Goal: Task Accomplishment & Management: Manage account settings

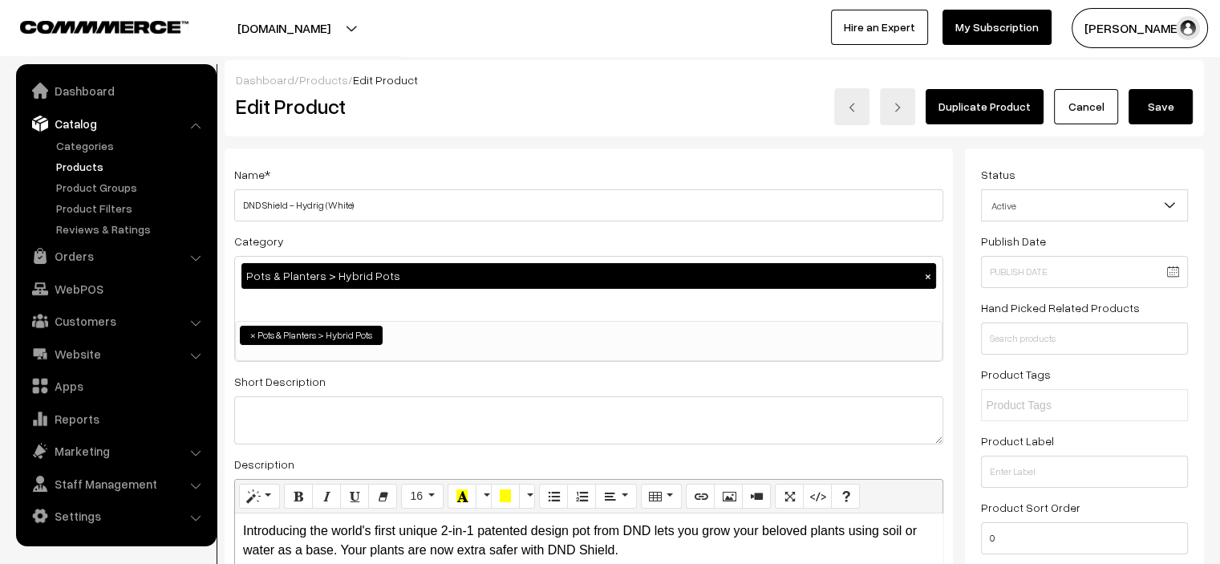
click at [1084, 111] on link "Cancel" at bounding box center [1086, 106] width 64 height 35
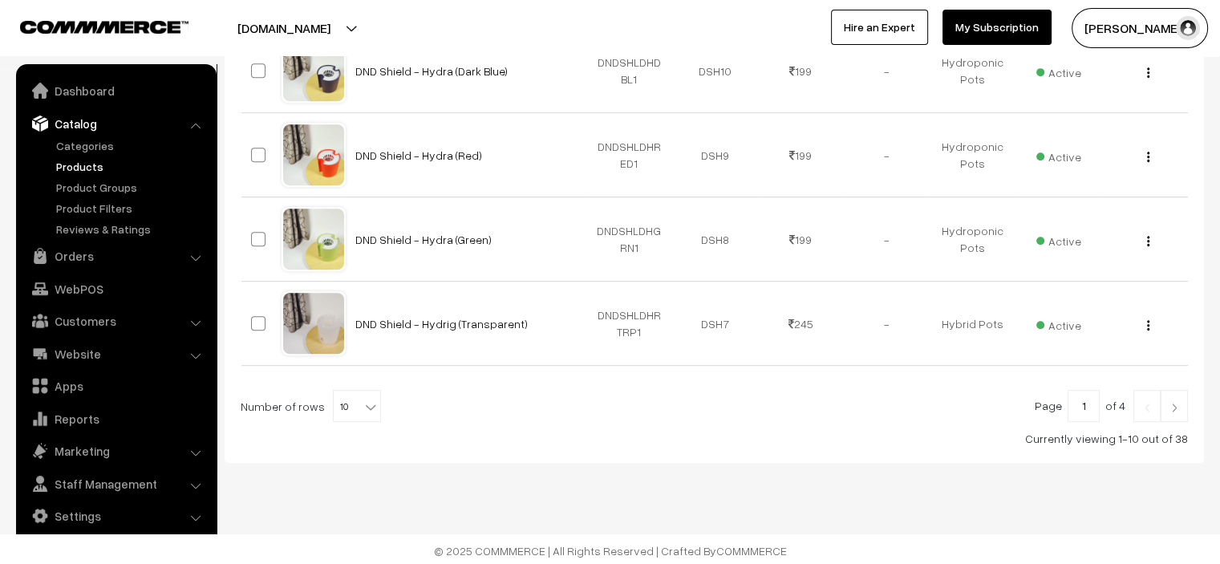
scroll to position [837, 0]
click at [337, 395] on span "10" at bounding box center [357, 406] width 47 height 32
select select "30"
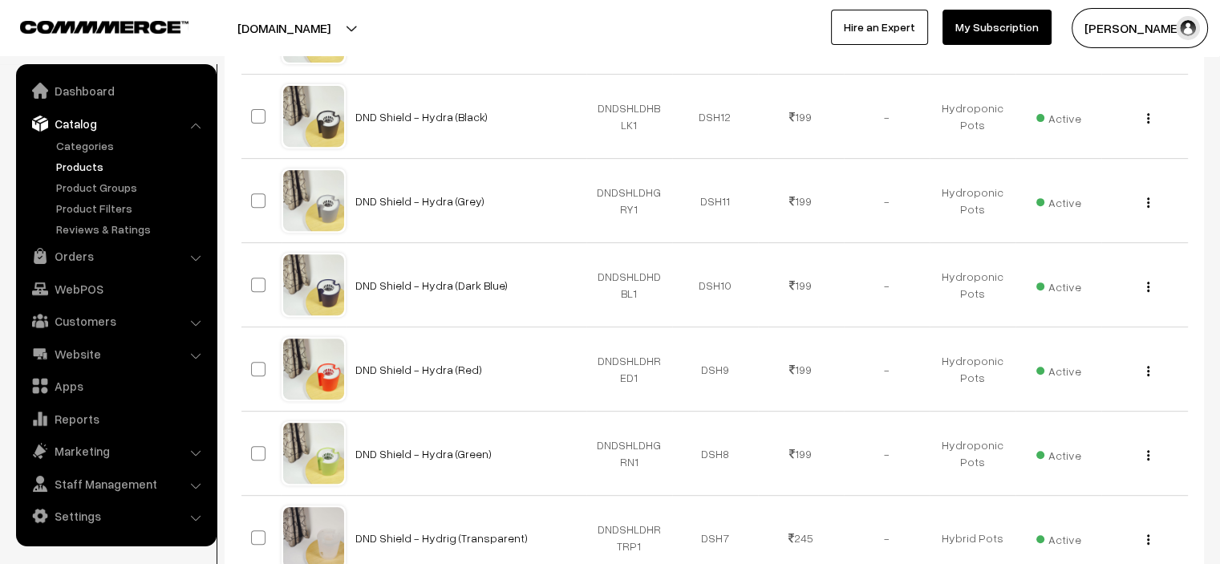
scroll to position [1443, 0]
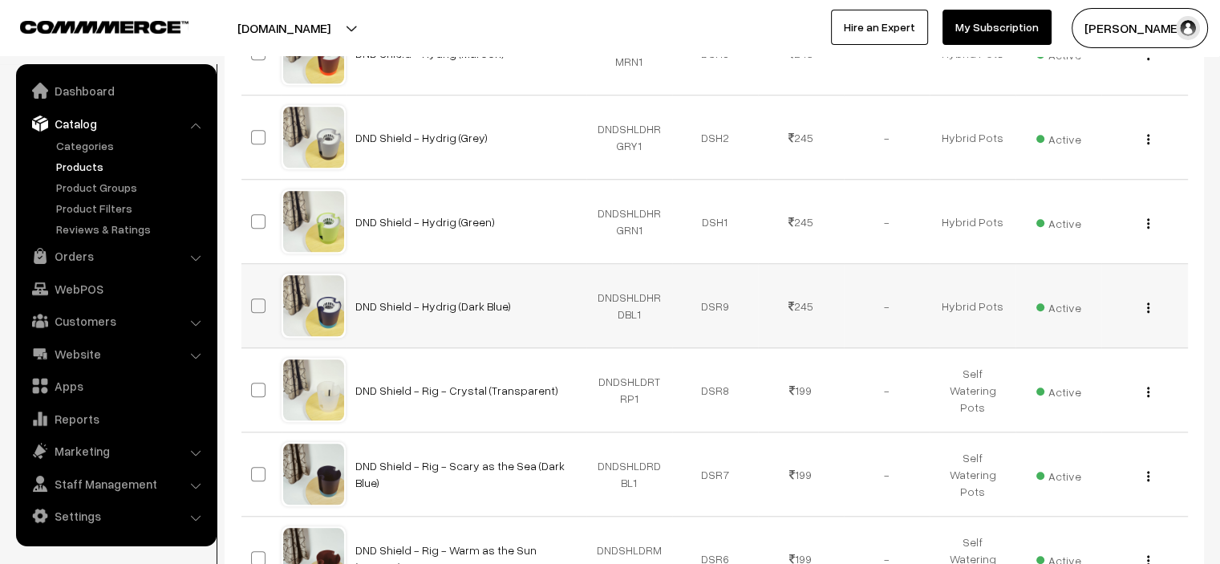
click at [619, 294] on td "DNDSHLDHRDBL1" at bounding box center [629, 306] width 86 height 84
drag, startPoint x: 619, startPoint y: 294, endPoint x: 627, endPoint y: 298, distance: 8.6
click at [627, 298] on td "DNDSHLDHRDBL1" at bounding box center [629, 306] width 86 height 84
copy td "DNDSHLDHRDBL1"
click at [1147, 304] on img "button" at bounding box center [1148, 307] width 2 height 10
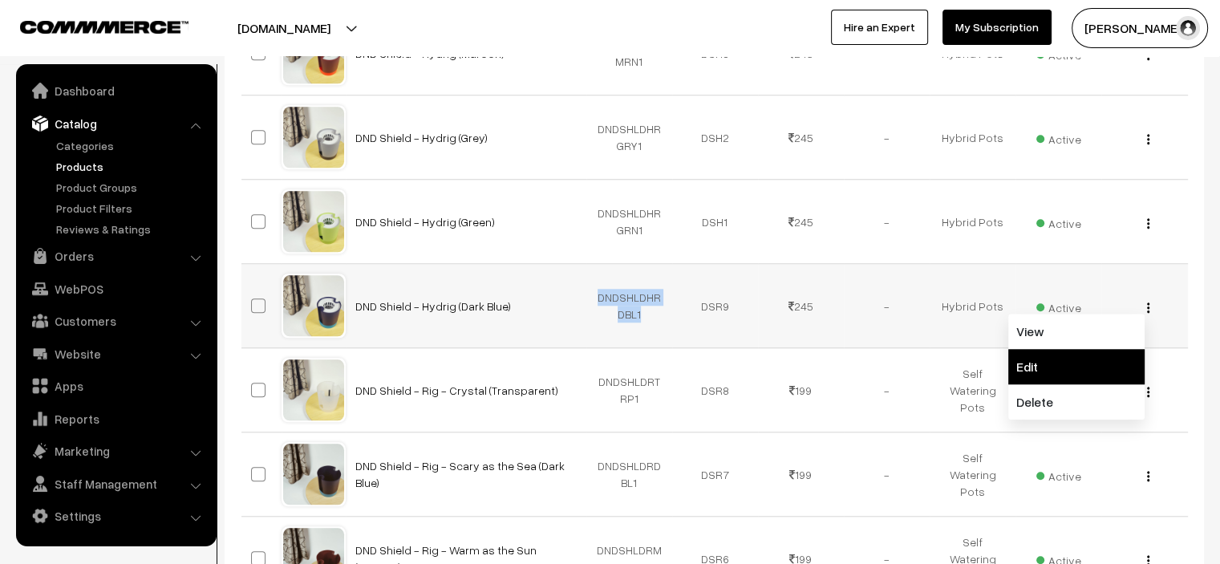
click at [1030, 352] on link "Edit" at bounding box center [1076, 366] width 136 height 35
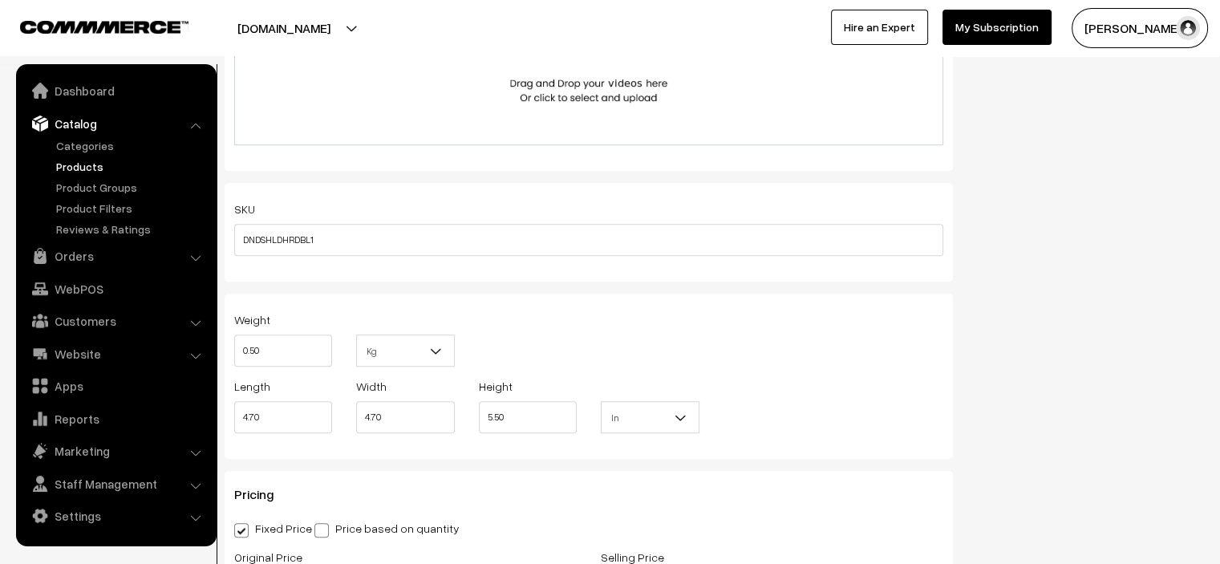
scroll to position [1043, 0]
drag, startPoint x: 269, startPoint y: 422, endPoint x: 221, endPoint y: 421, distance: 48.9
click at [226, 421] on div "Length 4.70" at bounding box center [283, 408] width 122 height 67
drag, startPoint x: 539, startPoint y: 427, endPoint x: 480, endPoint y: 424, distance: 58.6
click at [480, 424] on input "5.50" at bounding box center [528, 416] width 98 height 32
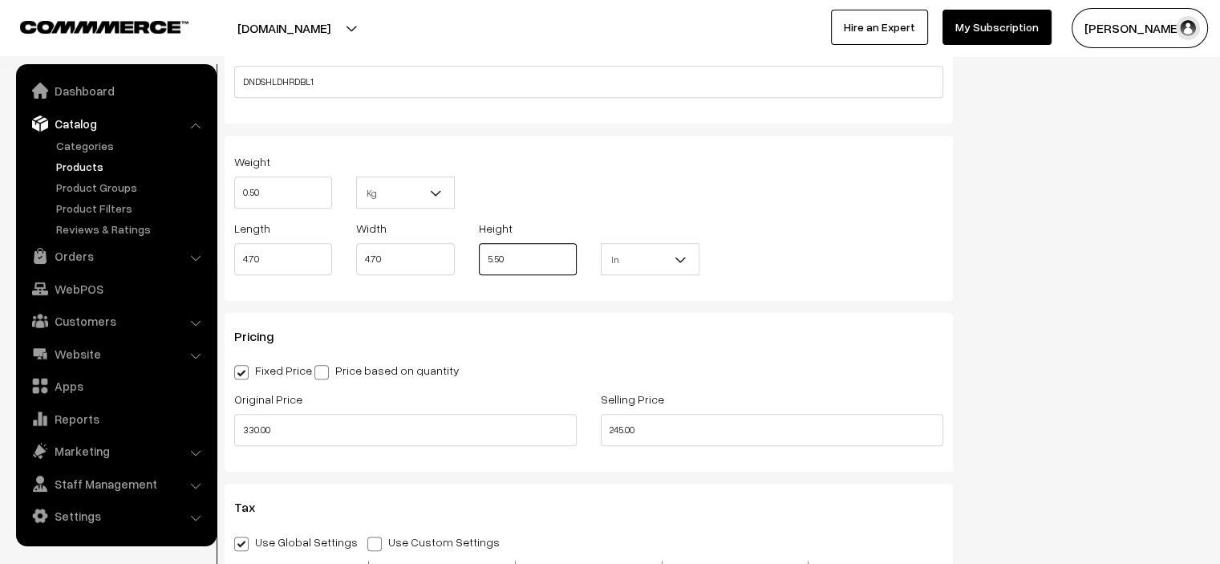
scroll to position [1203, 0]
drag, startPoint x: 268, startPoint y: 261, endPoint x: 220, endPoint y: 261, distance: 48.1
click at [220, 261] on div "Name * DND Shield - Hydrig (Dark Blue) Category Pots & Planters > Hybrid Pots ×…" at bounding box center [589, 11] width 752 height 2133
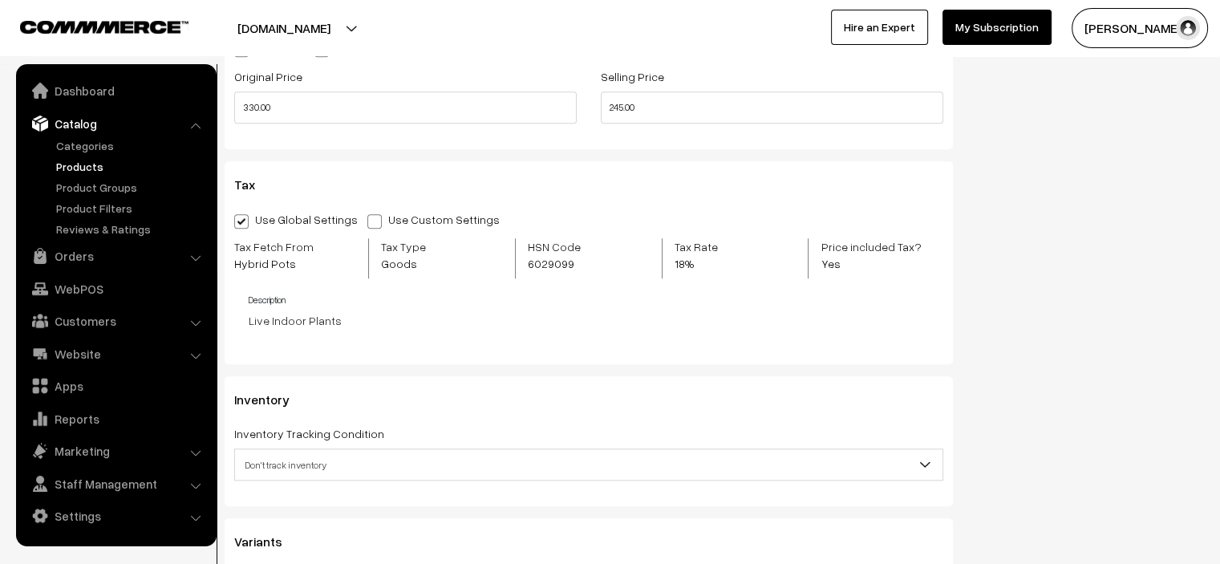
scroll to position [1524, 0]
click at [557, 257] on span "6029099" at bounding box center [577, 261] width 99 height 17
copy span "6029099"
